Goal: Task Accomplishment & Management: Manage account settings

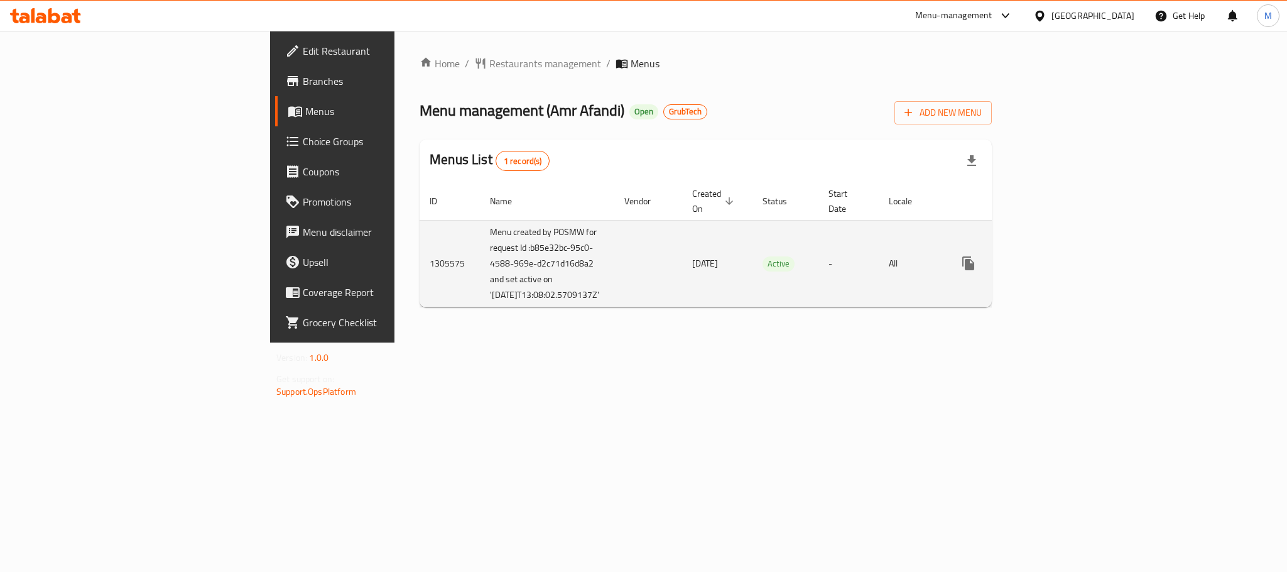
click at [1074, 274] on link "enhanced table" at bounding box center [1059, 263] width 30 height 30
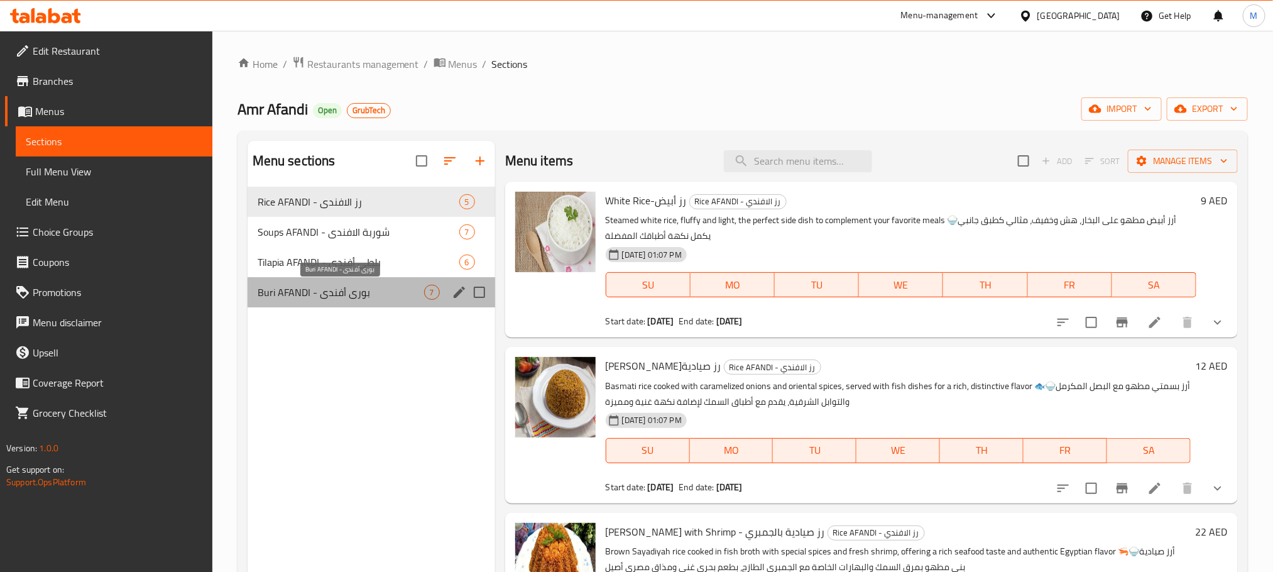
click at [345, 300] on span "Buri AFANDI - بورى أفندى" at bounding box center [341, 292] width 166 height 15
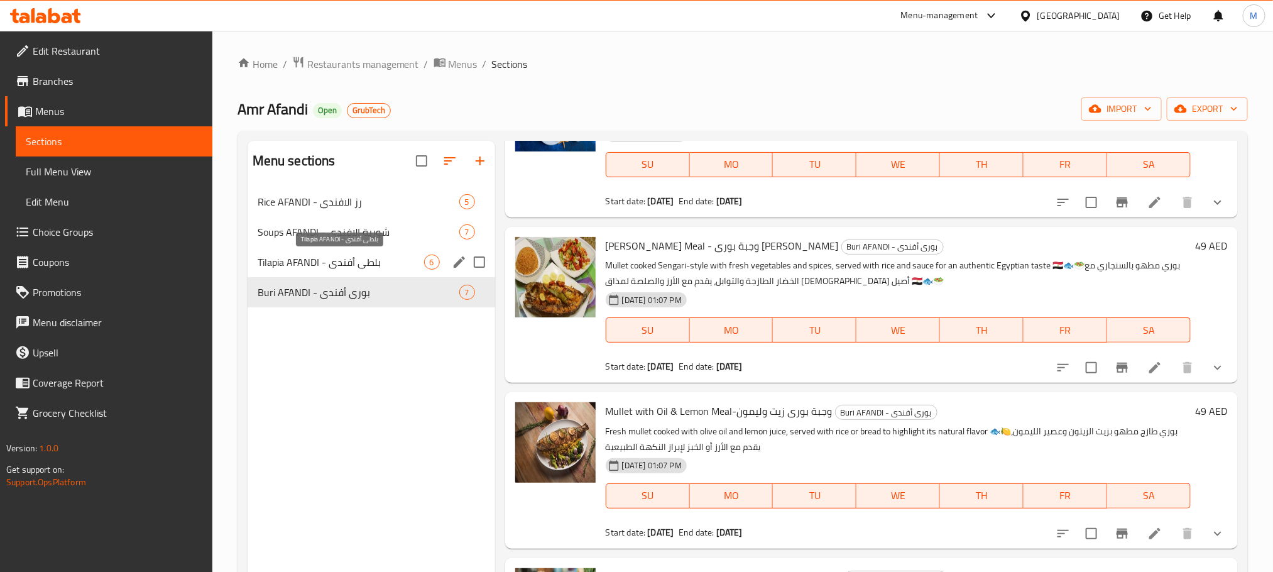
click at [350, 260] on span "Tilapia AFANDI - بلطى أفندى" at bounding box center [341, 261] width 166 height 15
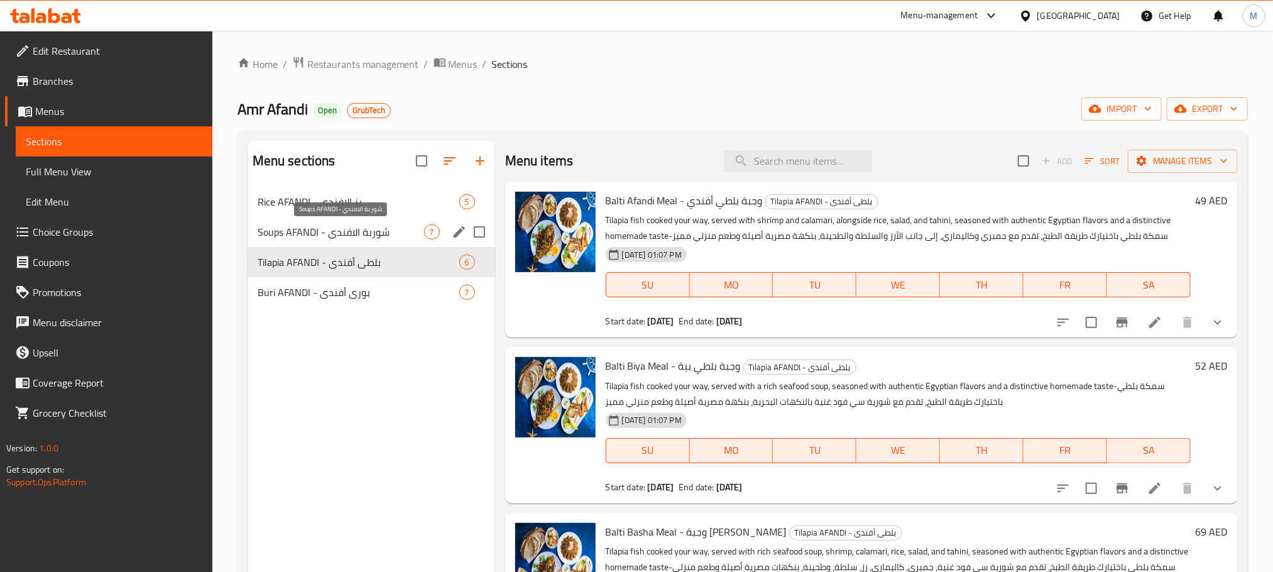
click at [353, 236] on span "Soups AFANDI - شوربة الافندي" at bounding box center [341, 231] width 166 height 15
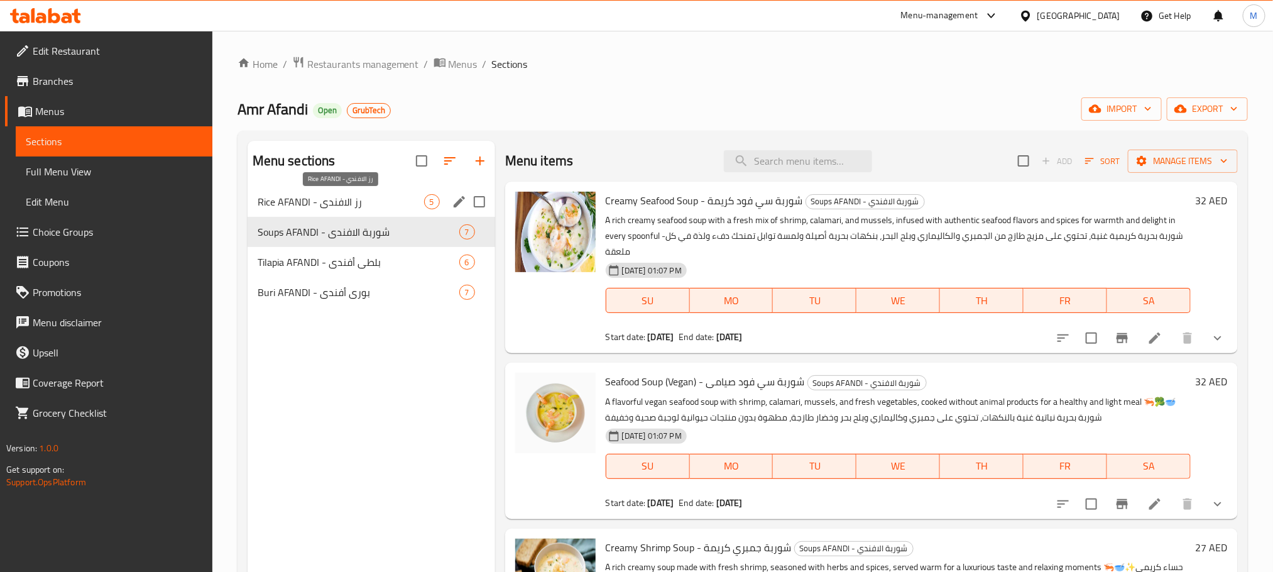
click at [320, 204] on span "Rice AFANDI - رز الافندي" at bounding box center [341, 201] width 166 height 15
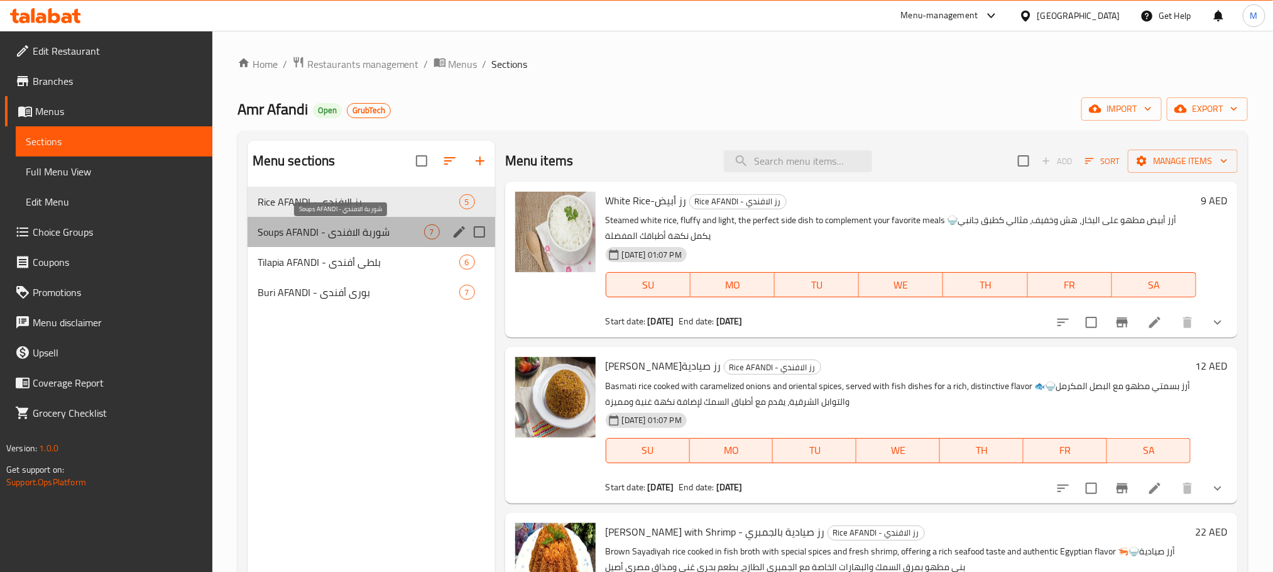
click at [354, 238] on span "Soups AFANDI - شوربة الافندي" at bounding box center [341, 231] width 166 height 15
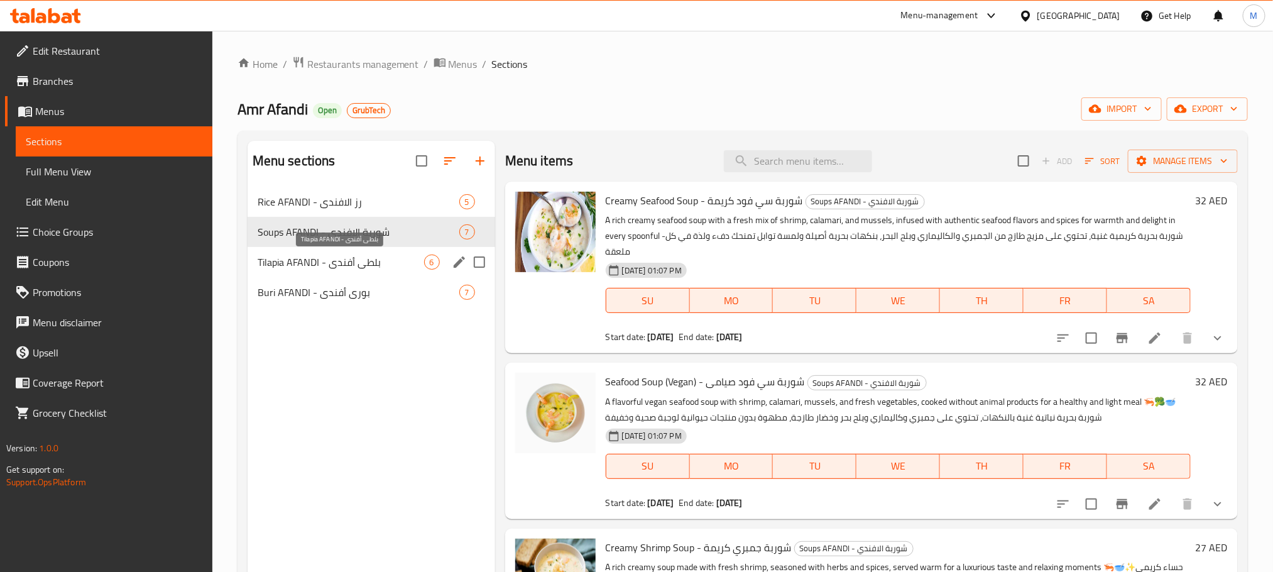
click at [358, 264] on span "Tilapia AFANDI - بلطى أفندى" at bounding box center [341, 261] width 166 height 15
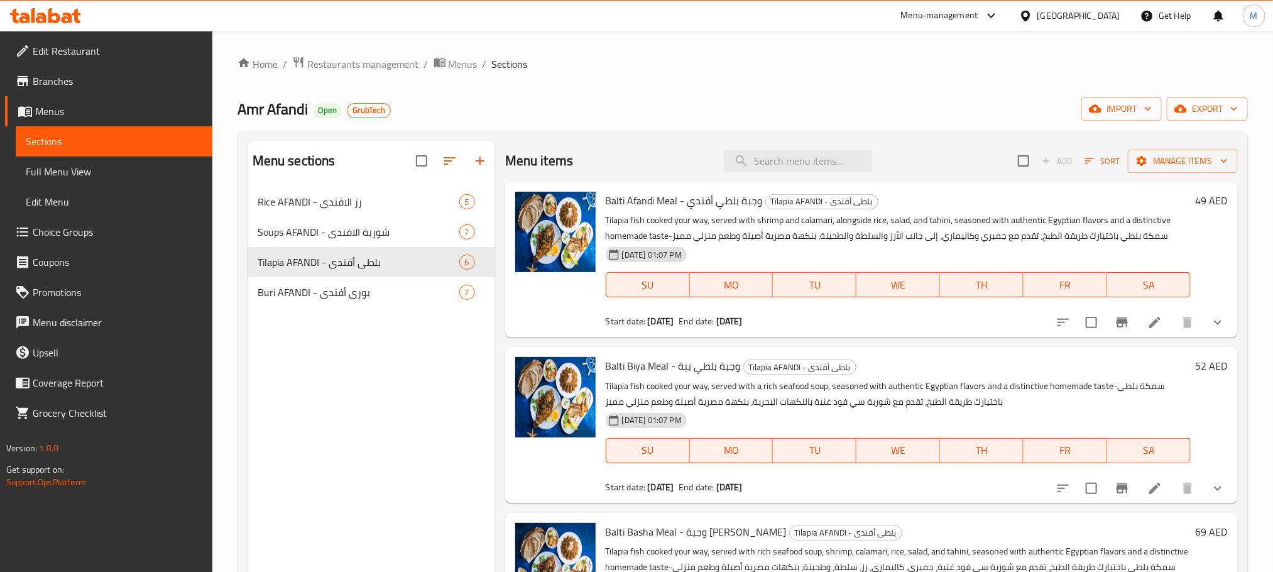
click at [50, 33] on ul "Edit Restaurant Branches Menus Sections Full Menu View Edit Menu Choice Groups …" at bounding box center [102, 232] width 222 height 402
click at [59, 52] on span "Edit Restaurant" at bounding box center [118, 50] width 170 height 15
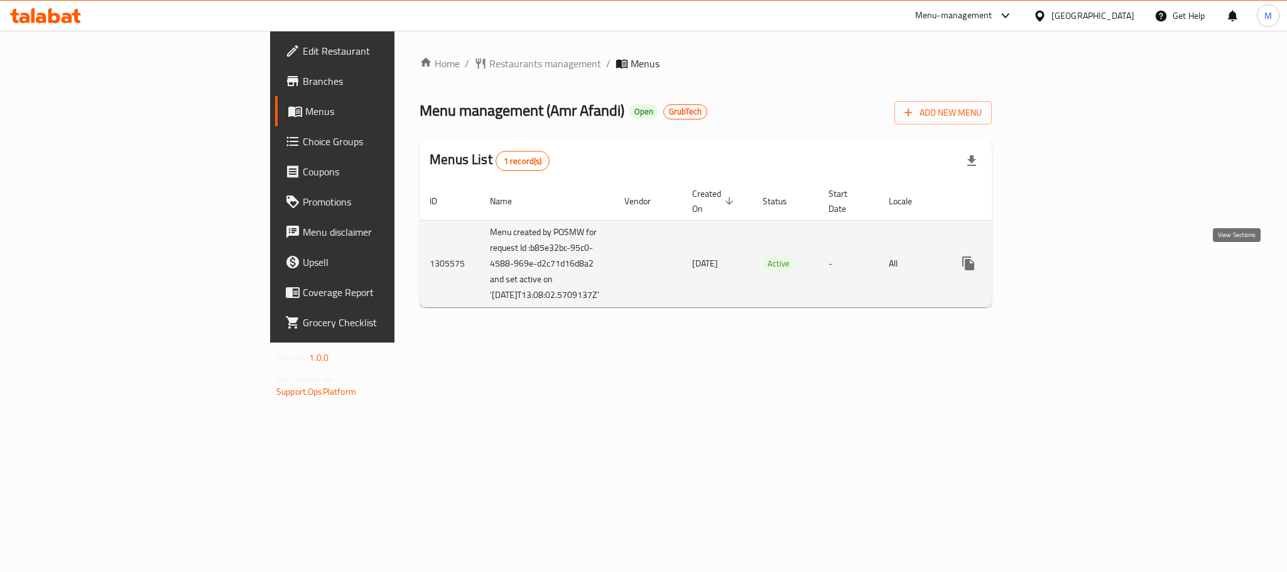
click at [1067, 269] on icon "enhanced table" at bounding box center [1058, 263] width 15 height 15
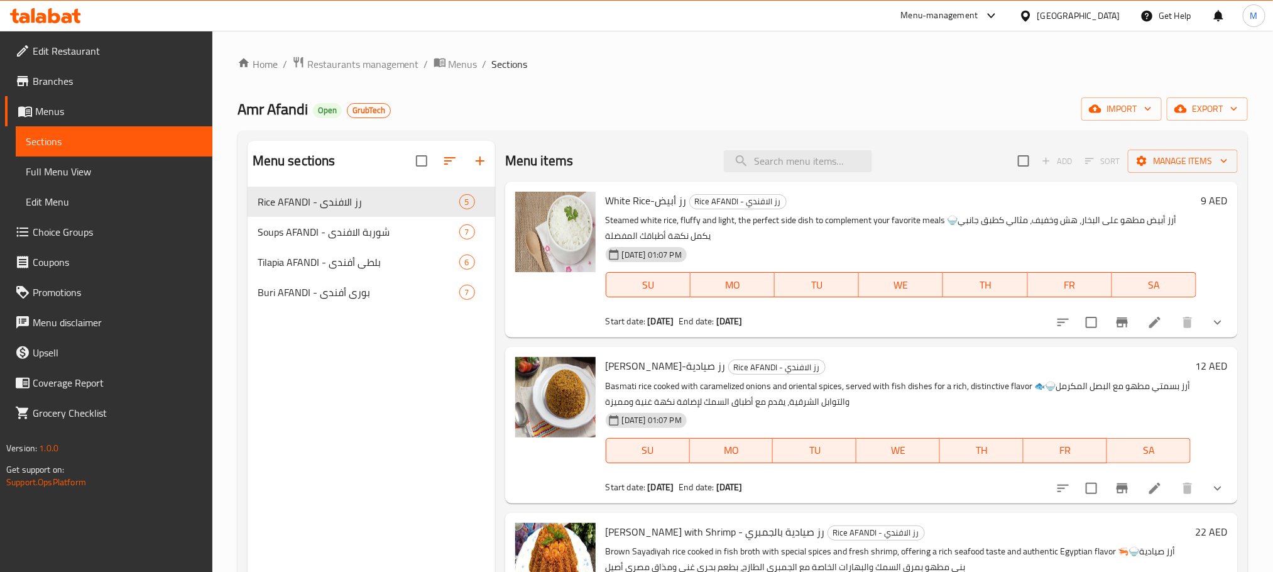
drag, startPoint x: 768, startPoint y: 159, endPoint x: 764, endPoint y: 180, distance: 21.1
click at [767, 173] on div "Menu items Add Sort Manage items" at bounding box center [871, 161] width 732 height 41
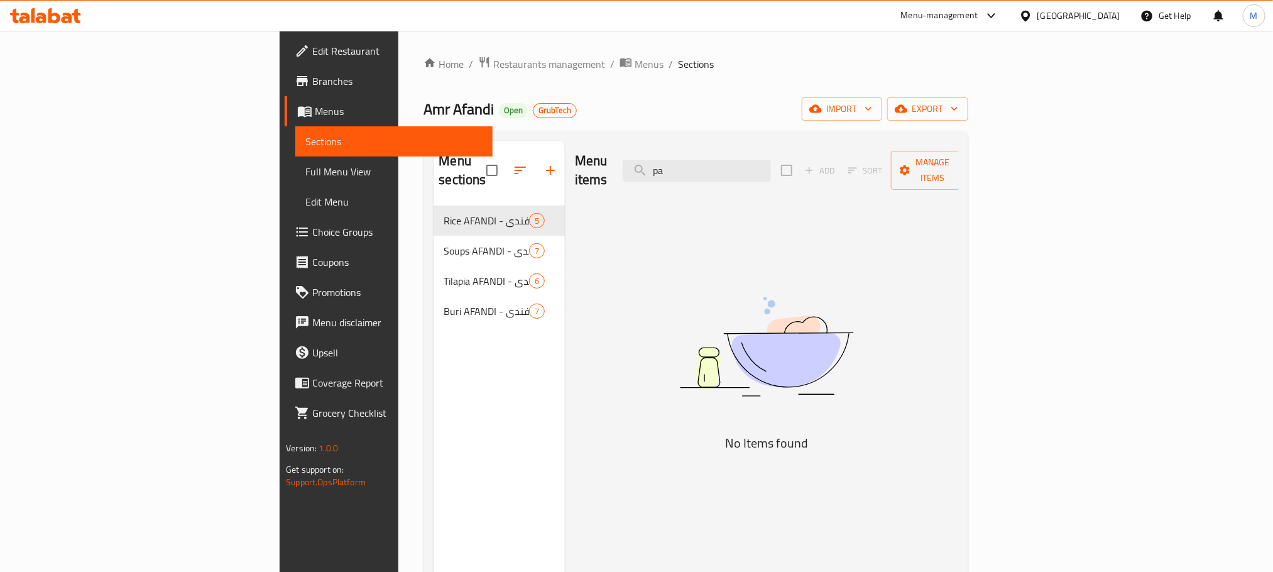
type input "p"
type input "م"
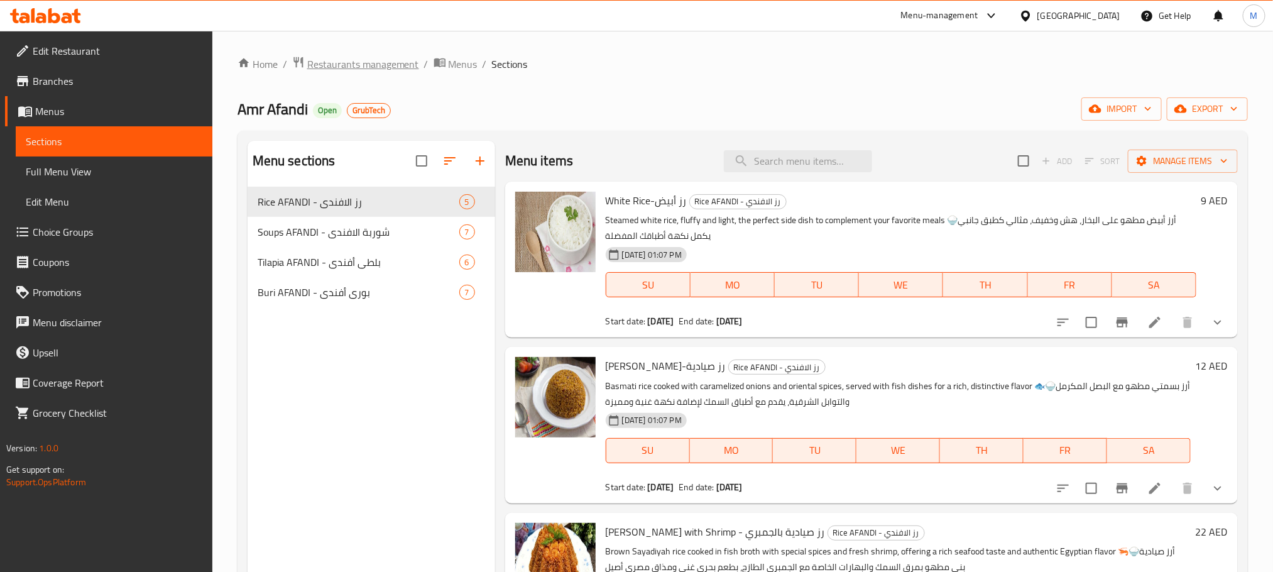
click at [396, 66] on span "Restaurants management" at bounding box center [363, 64] width 112 height 15
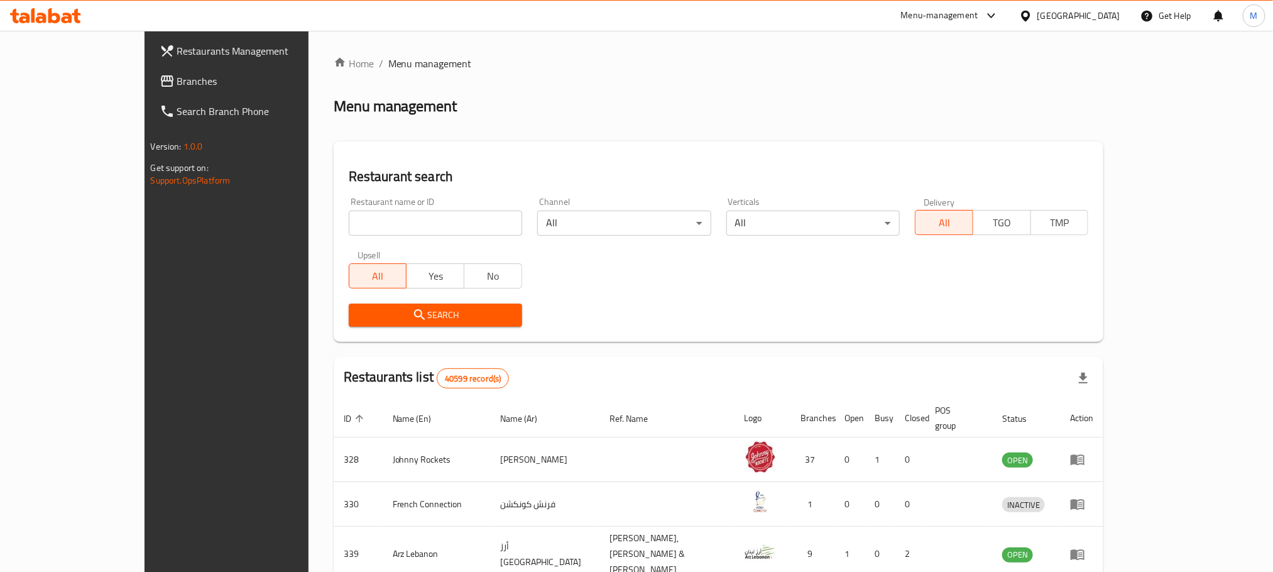
click at [59, 82] on div at bounding box center [636, 286] width 1273 height 572
click at [177, 79] on span "Branches" at bounding box center [262, 80] width 170 height 15
